Goal: Find specific page/section: Find specific page/section

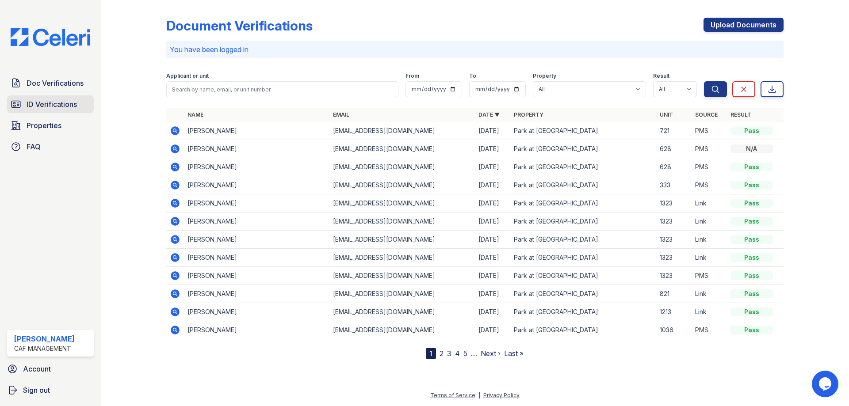
click at [54, 101] on span "ID Verifications" at bounding box center [52, 104] width 50 height 11
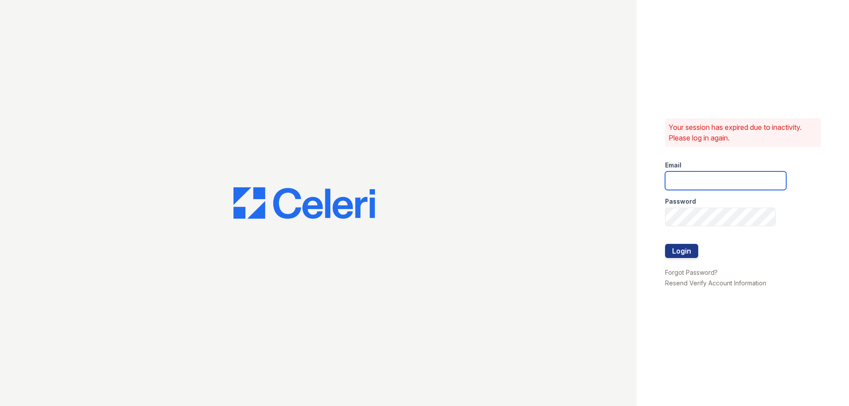
type input "walnutcreek.pm@cafmanagement.com"
click at [685, 250] on button "Login" at bounding box center [681, 251] width 33 height 14
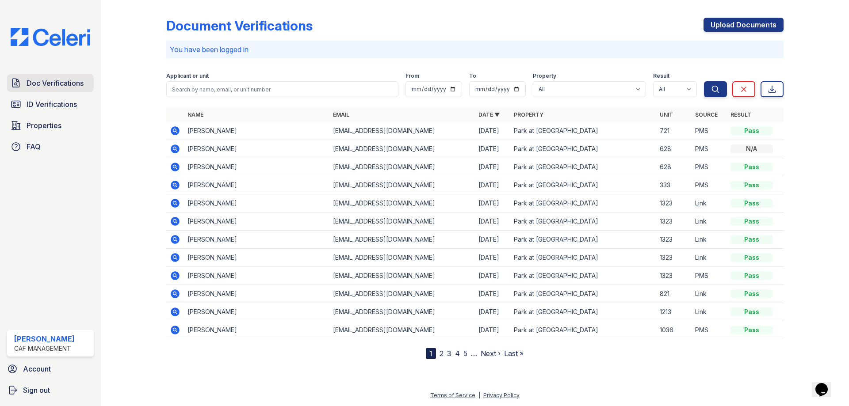
click at [83, 79] on span "Doc Verifications" at bounding box center [55, 83] width 57 height 11
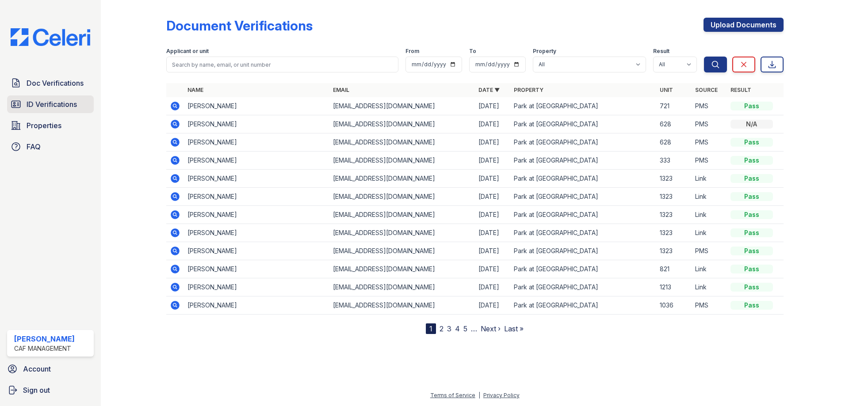
click at [70, 110] on link "ID Verifications" at bounding box center [50, 105] width 87 height 18
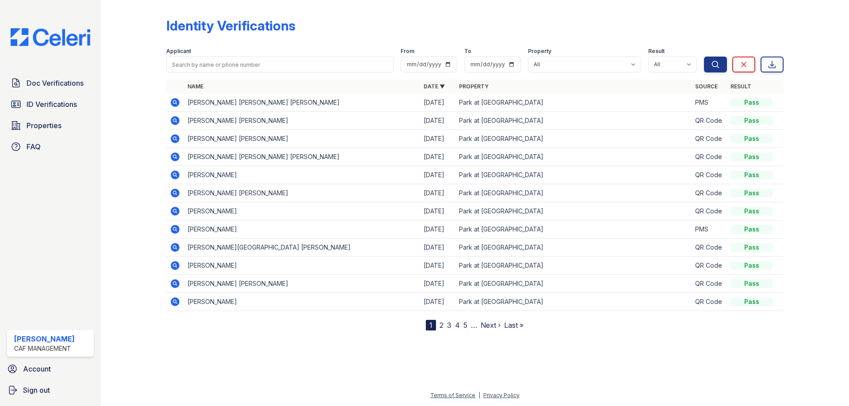
click at [255, 102] on td "[PERSON_NAME] [PERSON_NAME] [PERSON_NAME]" at bounding box center [302, 103] width 236 height 18
click at [289, 124] on td "[PERSON_NAME] [PERSON_NAME]" at bounding box center [302, 121] width 236 height 18
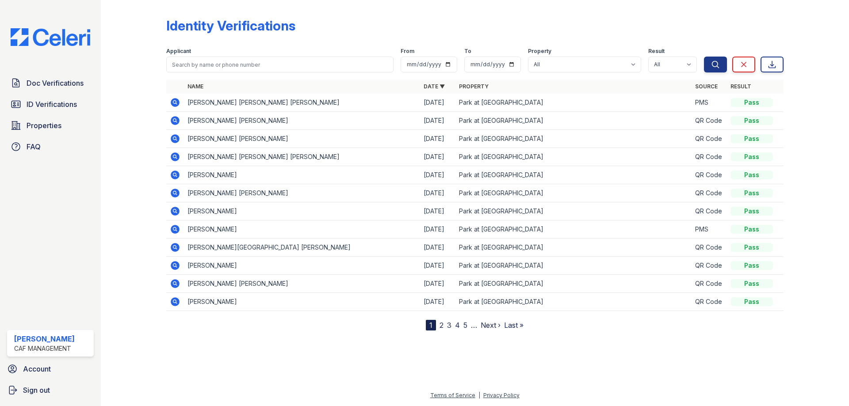
click at [260, 105] on td "[PERSON_NAME] [PERSON_NAME] [PERSON_NAME]" at bounding box center [302, 103] width 236 height 18
click at [267, 117] on td "[PERSON_NAME] [PERSON_NAME]" at bounding box center [302, 121] width 236 height 18
click at [235, 105] on td "[PERSON_NAME] [PERSON_NAME] [PERSON_NAME]" at bounding box center [302, 103] width 236 height 18
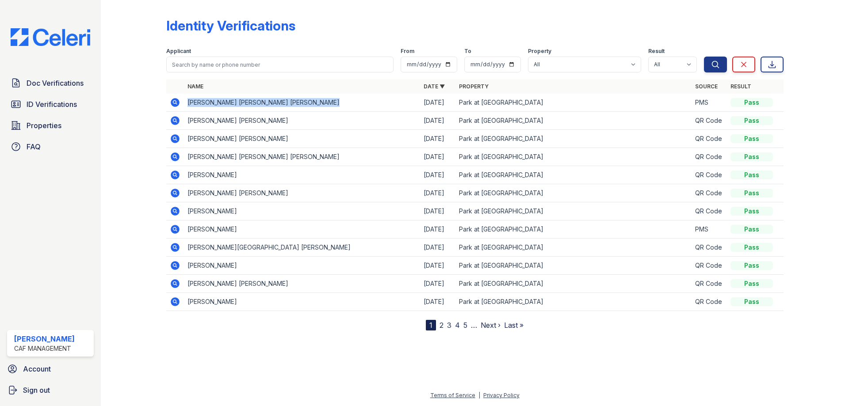
click at [235, 105] on td "[PERSON_NAME] [PERSON_NAME] [PERSON_NAME]" at bounding box center [302, 103] width 236 height 18
click at [277, 117] on td "[PERSON_NAME] [PERSON_NAME]" at bounding box center [302, 121] width 236 height 18
click at [214, 115] on td "[PERSON_NAME] [PERSON_NAME]" at bounding box center [302, 121] width 236 height 18
click at [234, 102] on td "[PERSON_NAME] [PERSON_NAME] [PERSON_NAME]" at bounding box center [302, 103] width 236 height 18
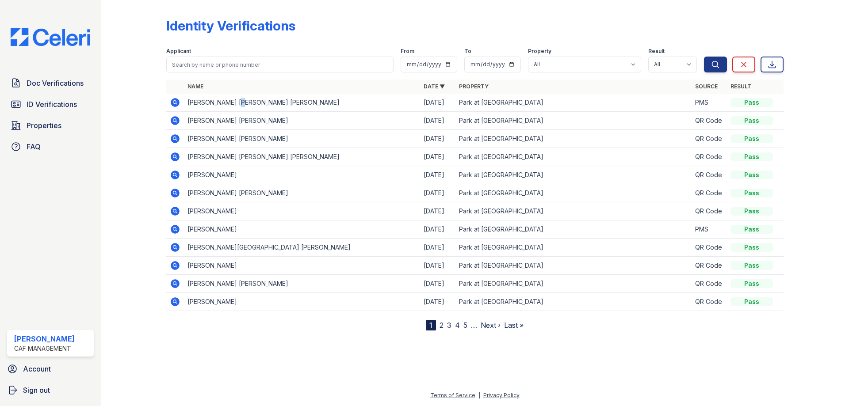
click at [234, 102] on td "[PERSON_NAME] [PERSON_NAME] [PERSON_NAME]" at bounding box center [302, 103] width 236 height 18
click at [34, 78] on span "Doc Verifications" at bounding box center [55, 83] width 57 height 11
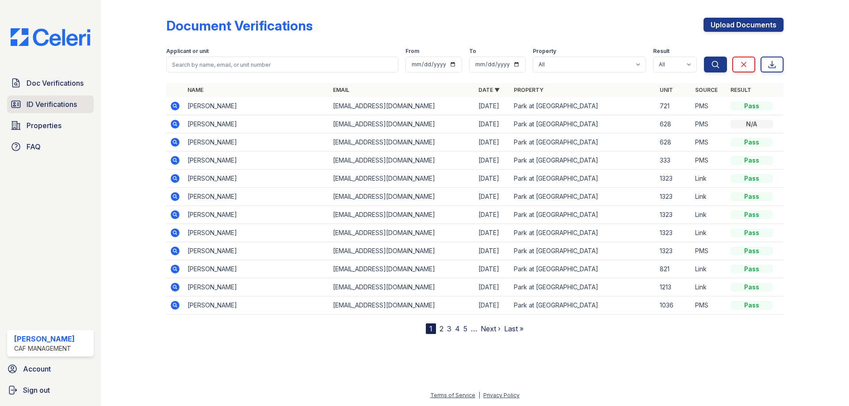
click at [73, 100] on span "ID Verifications" at bounding box center [52, 104] width 50 height 11
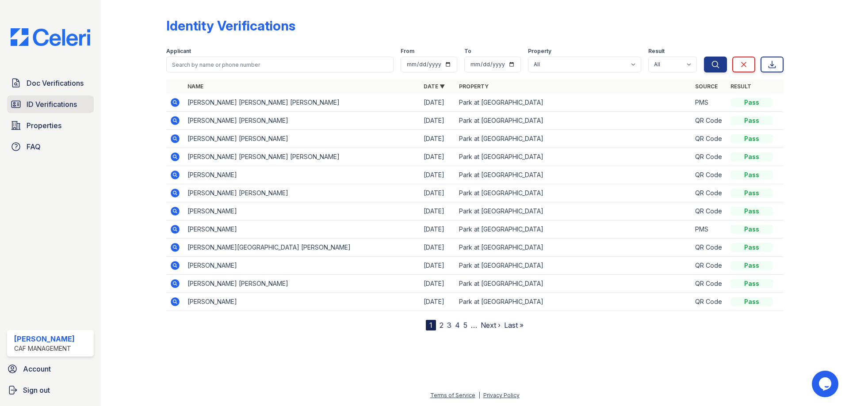
click at [51, 107] on span "ID Verifications" at bounding box center [52, 104] width 50 height 11
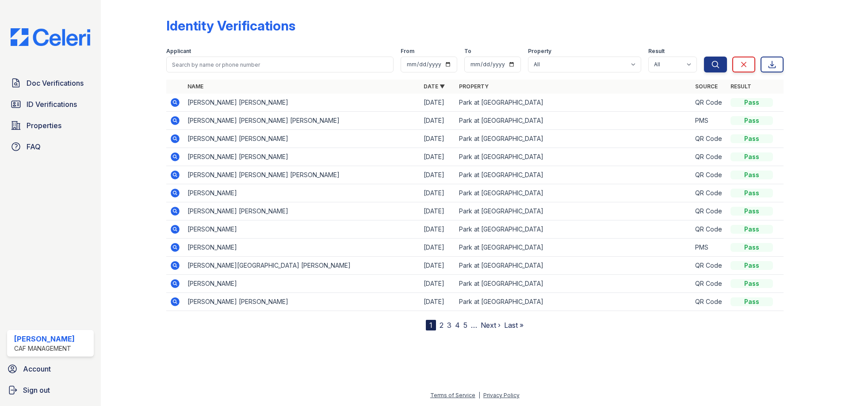
click at [213, 98] on td "[PERSON_NAME] [PERSON_NAME]" at bounding box center [302, 103] width 236 height 18
click at [220, 101] on td "[PERSON_NAME] [PERSON_NAME]" at bounding box center [302, 103] width 236 height 18
click at [246, 106] on td "[PERSON_NAME] [PERSON_NAME]" at bounding box center [302, 103] width 236 height 18
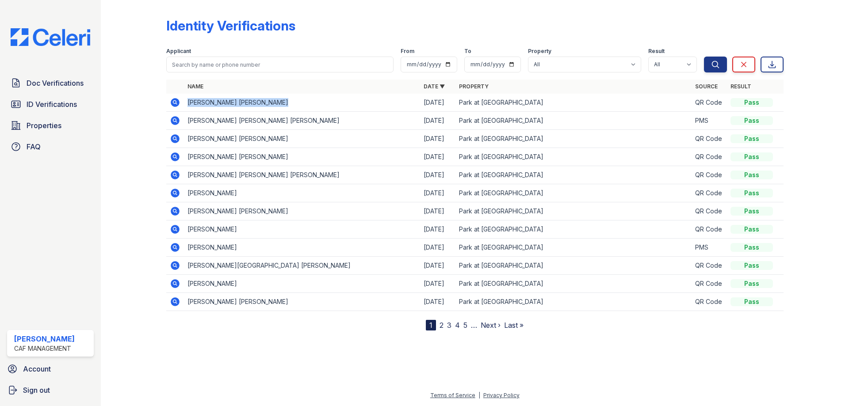
click at [246, 106] on td "[PERSON_NAME] [PERSON_NAME]" at bounding box center [302, 103] width 236 height 18
click at [65, 108] on span "ID Verifications" at bounding box center [52, 104] width 50 height 11
